Goal: Information Seeking & Learning: Find specific fact

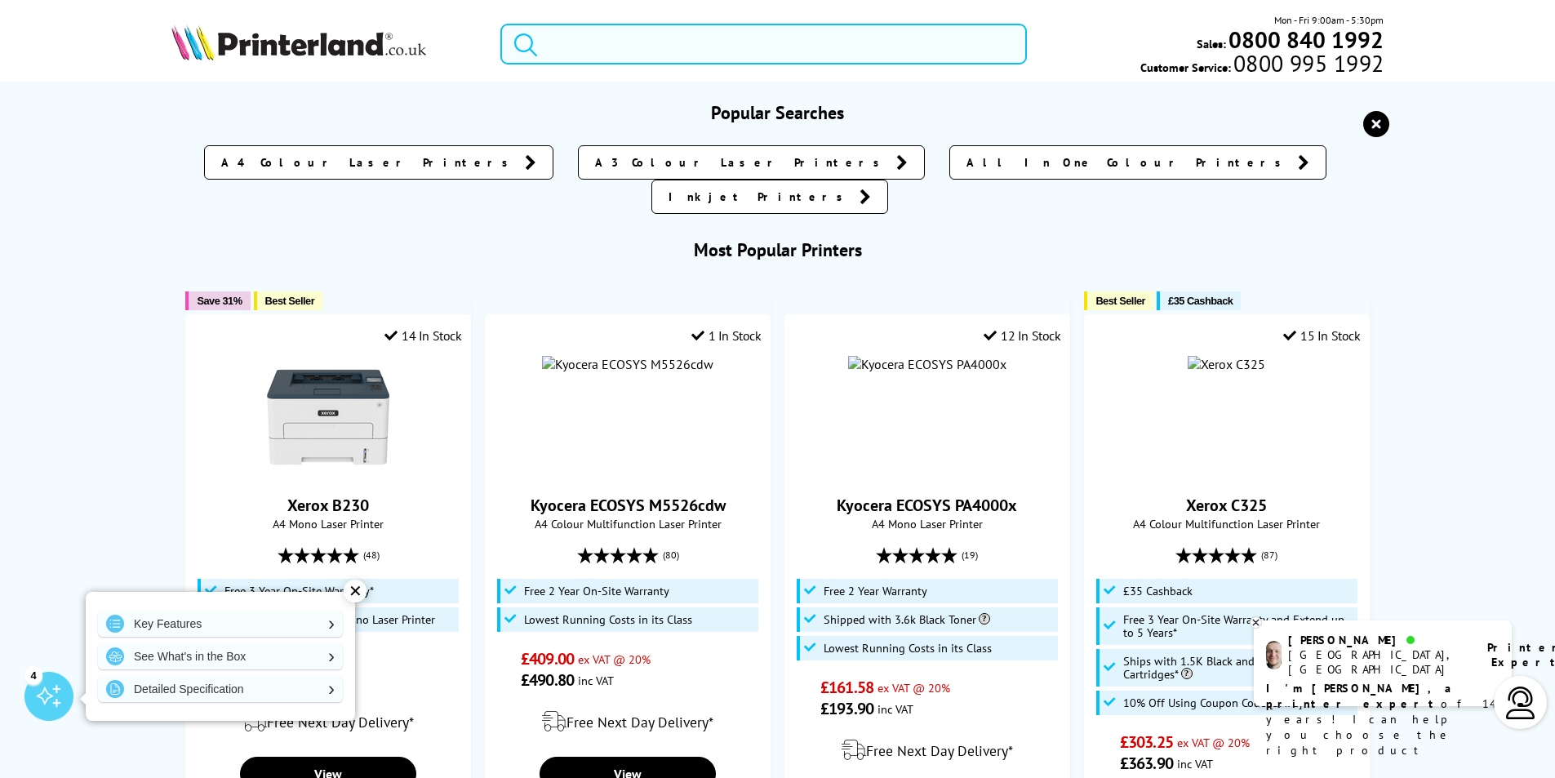
click at [549, 38] on form at bounding box center [763, 44] width 526 height 41
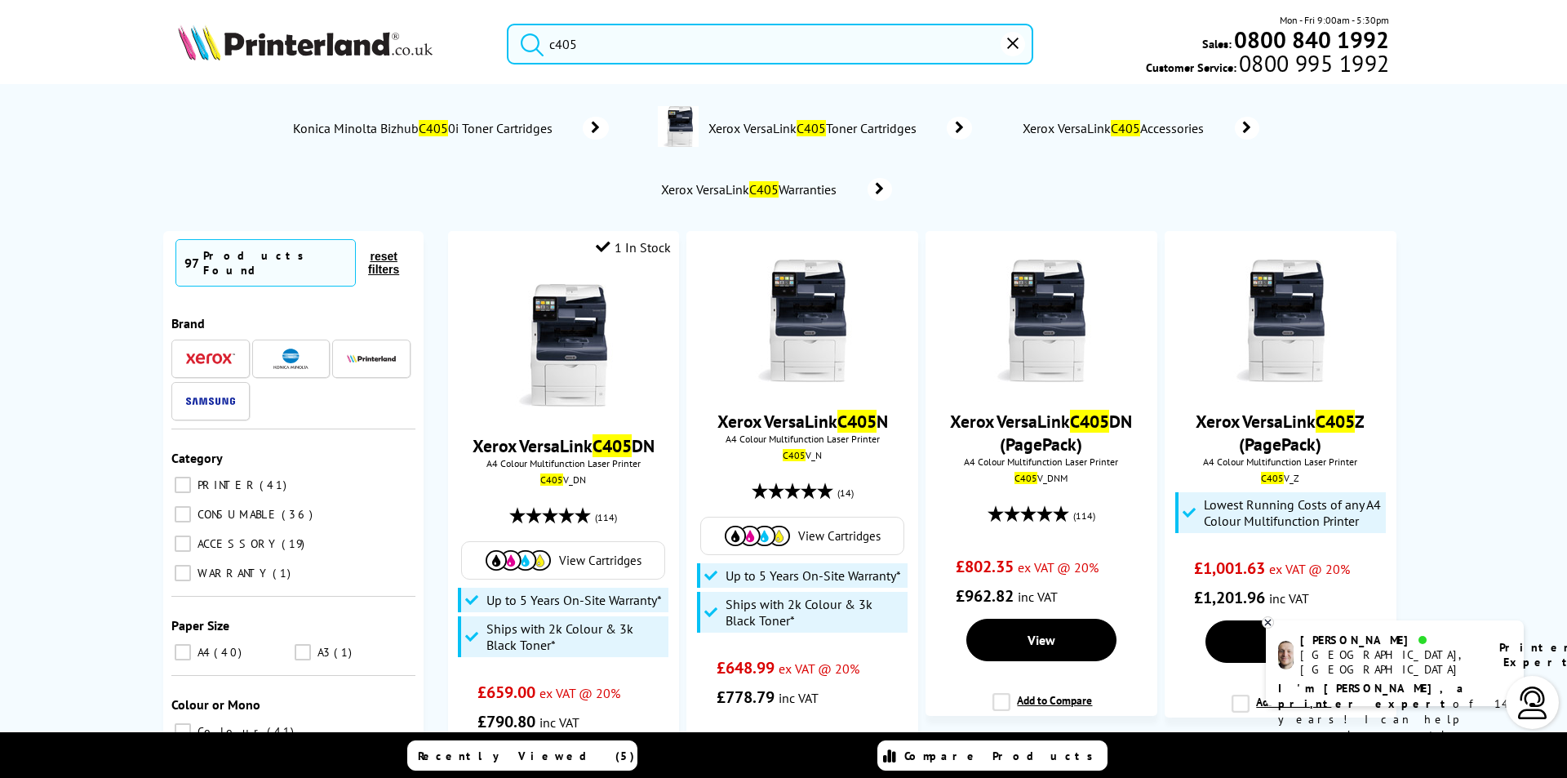
type input "c405"
click at [508, 24] on button "submit" at bounding box center [528, 42] width 41 height 36
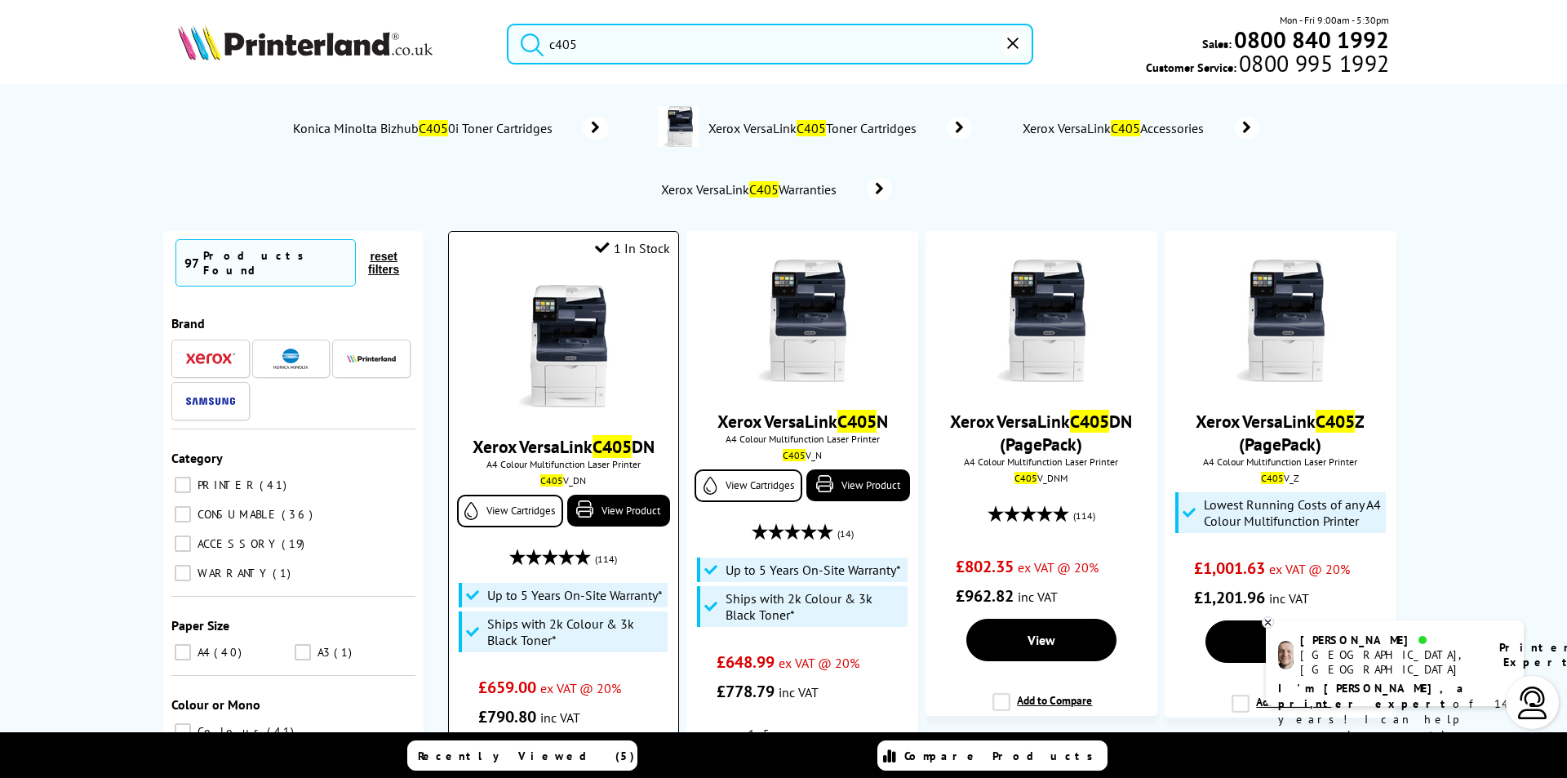
drag, startPoint x: 558, startPoint y: 454, endPoint x: 549, endPoint y: 450, distance: 9.9
click at [557, 454] on link "Xerox VersaLink C405 DN" at bounding box center [564, 446] width 182 height 23
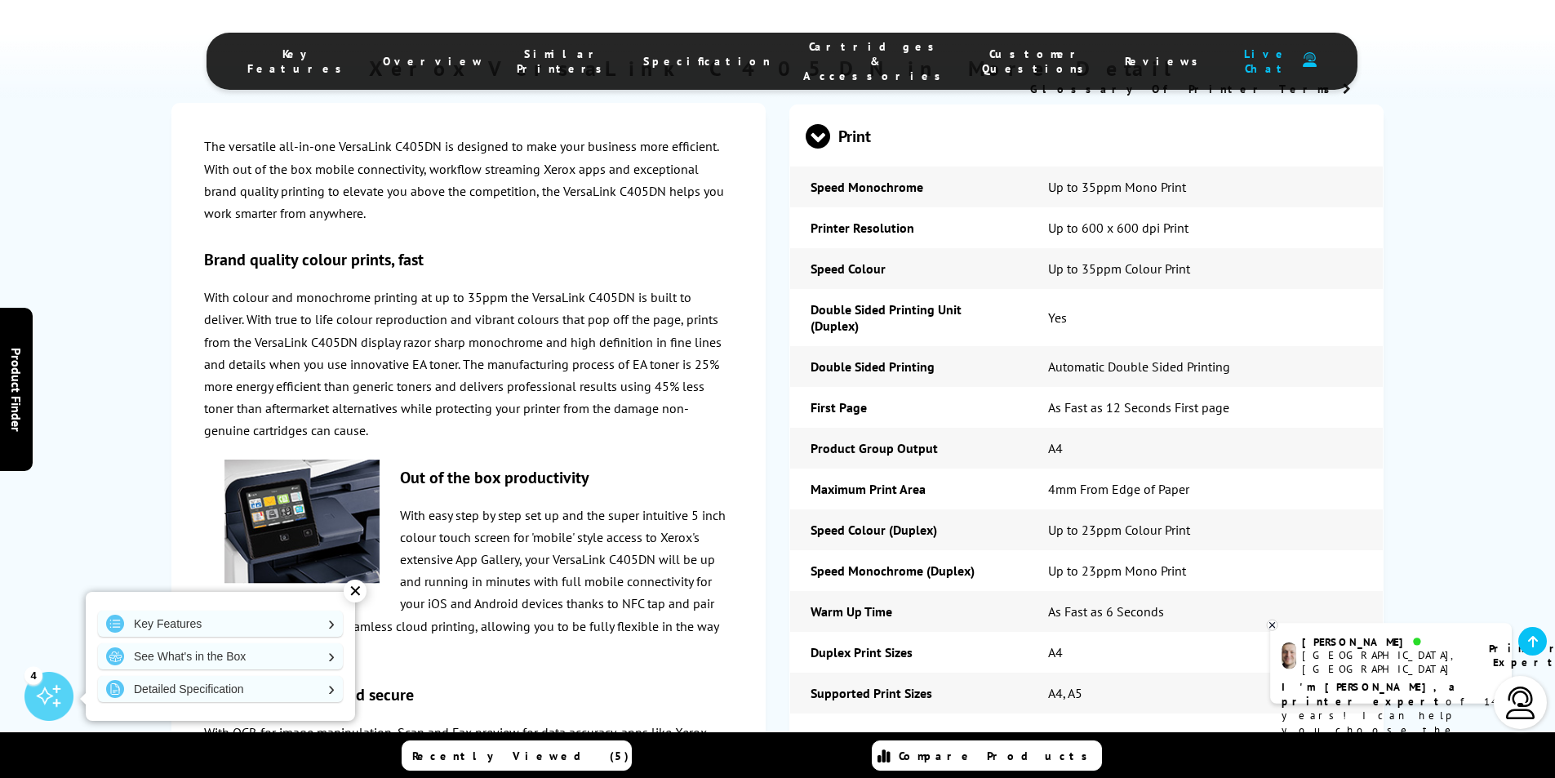
scroll to position [3098, 0]
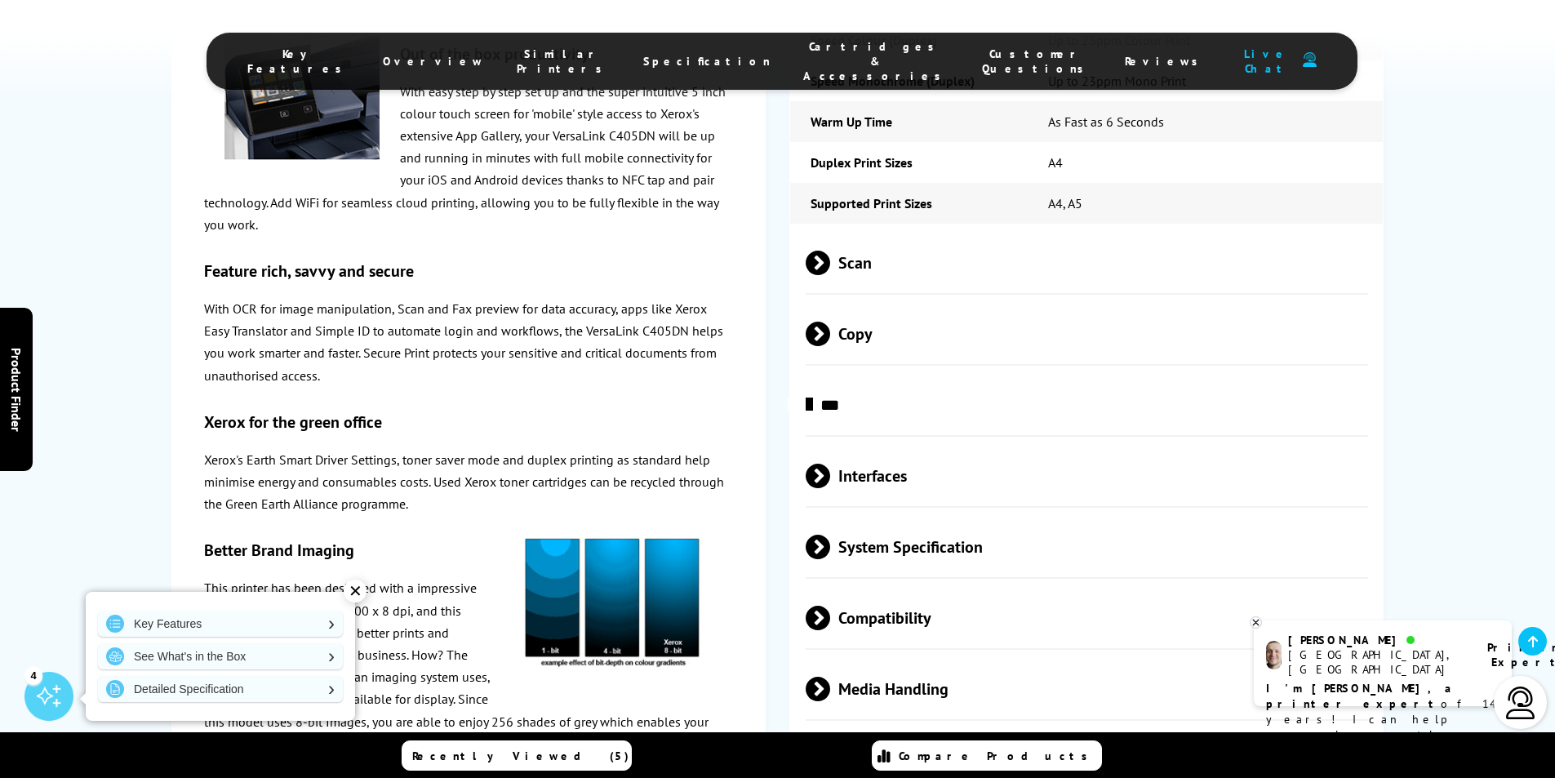
click at [788, 37] on ul "Key Features Overview Similar Printers Specification Cartridges & Accessories C…" at bounding box center [782, 61] width 1151 height 57
click at [803, 50] on span "Cartridges & Accessories" at bounding box center [876, 61] width 146 height 44
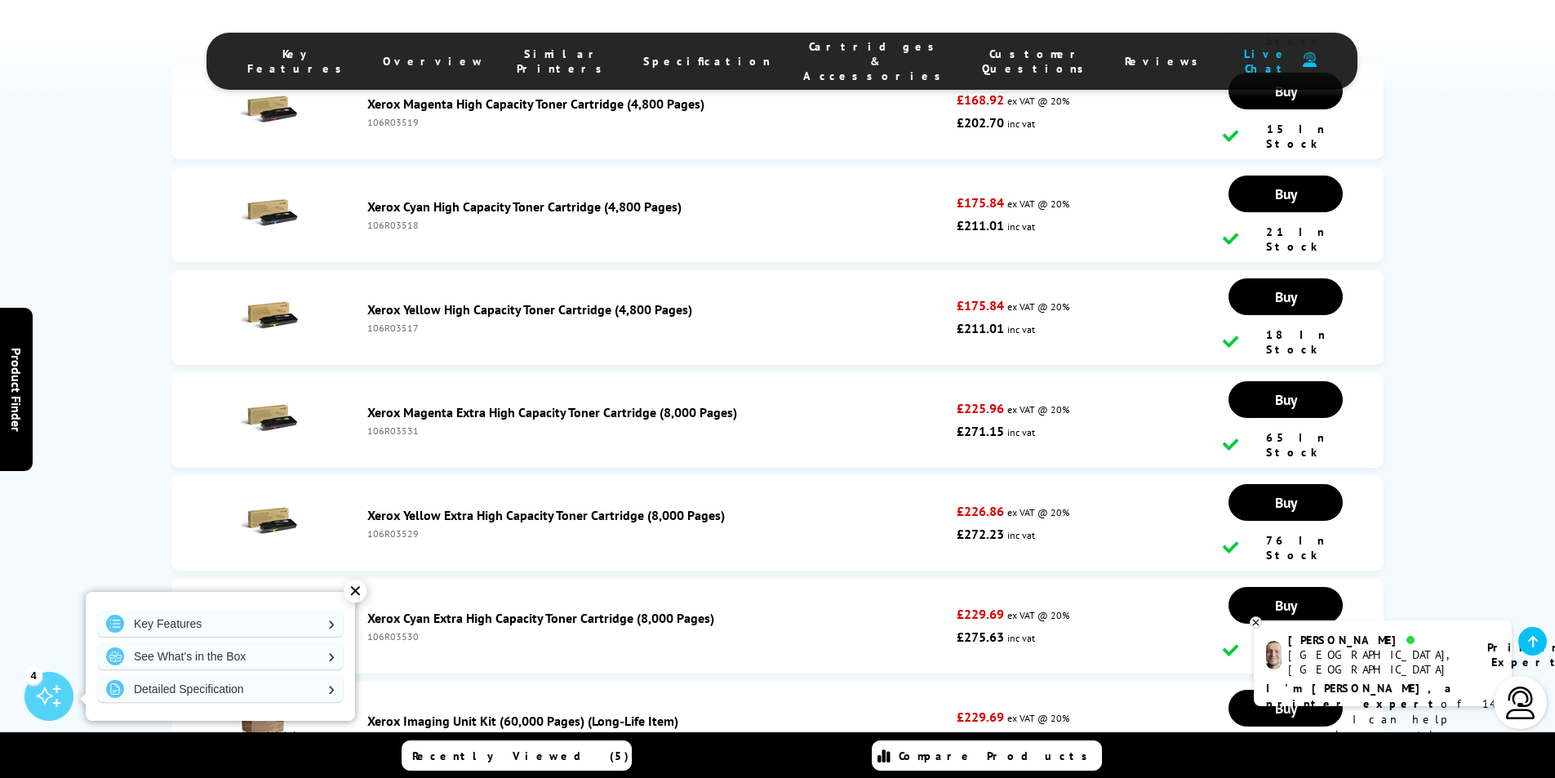
scroll to position [6409, 0]
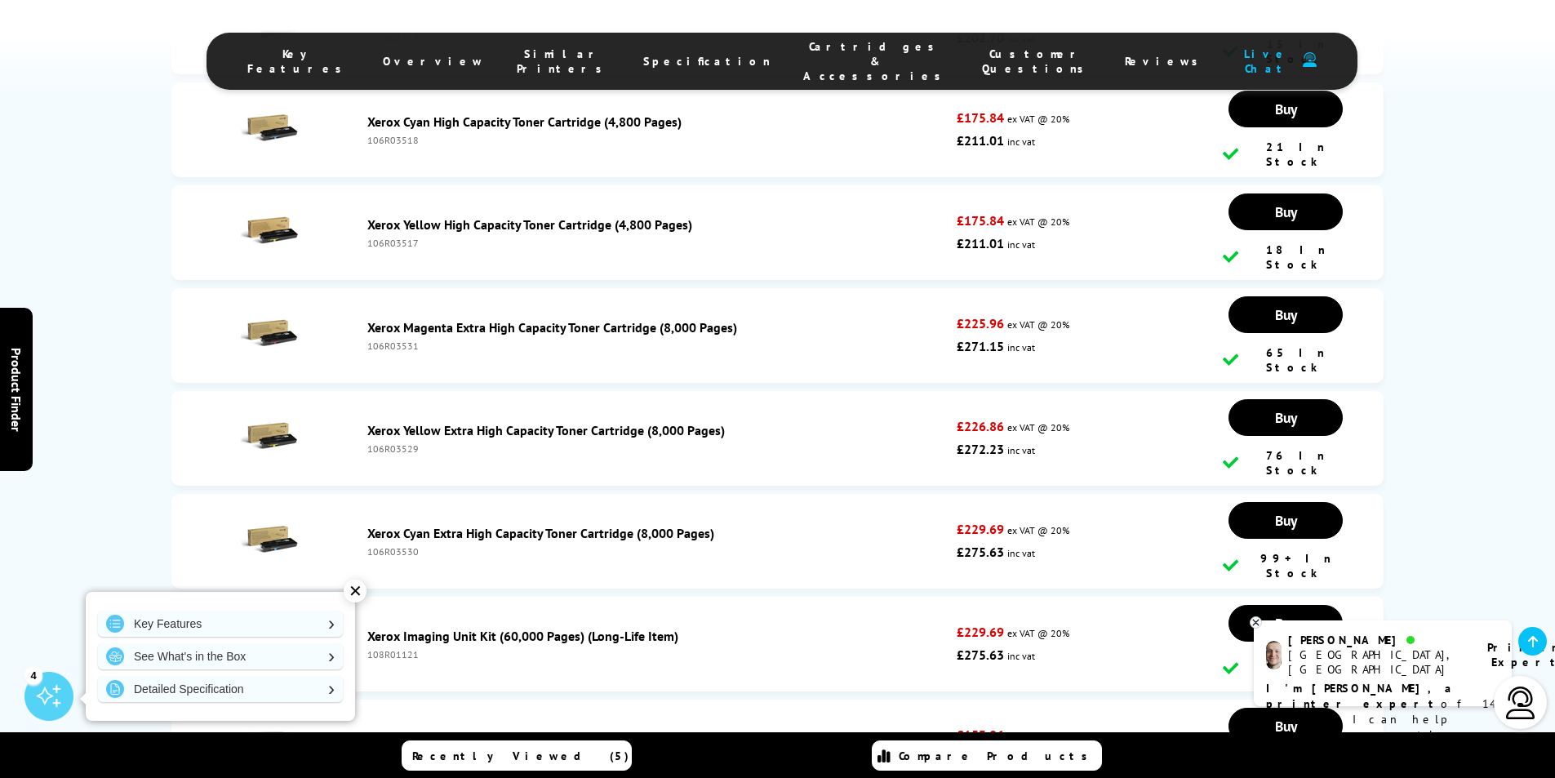
drag, startPoint x: 423, startPoint y: 523, endPoint x: 368, endPoint y: 522, distance: 54.7
copy div "108R01124"
